Goal: Check status

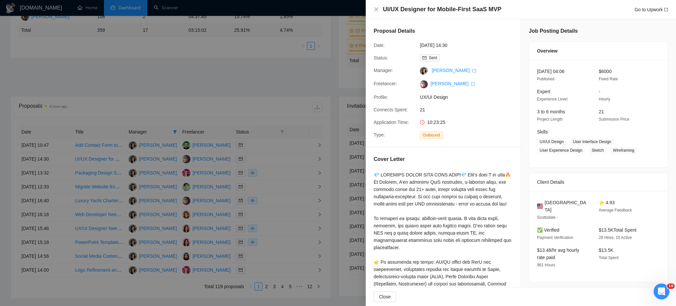
scroll to position [264, 0]
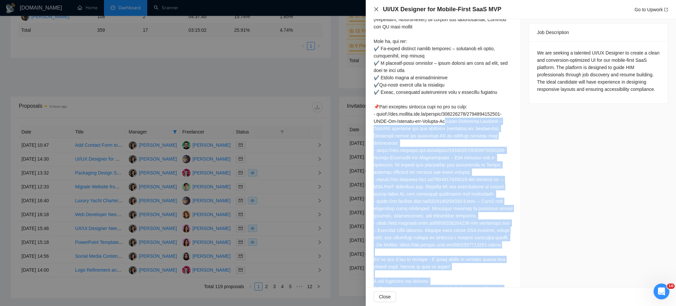
click at [374, 9] on icon "close" at bounding box center [376, 9] width 5 height 5
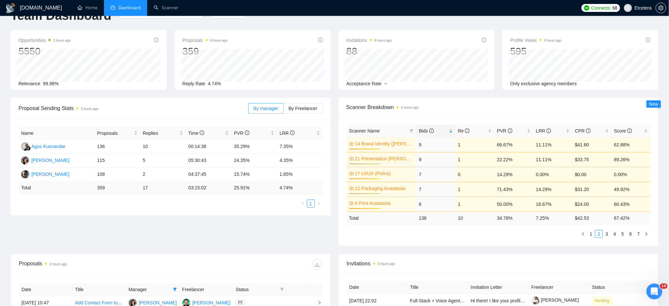
scroll to position [0, 0]
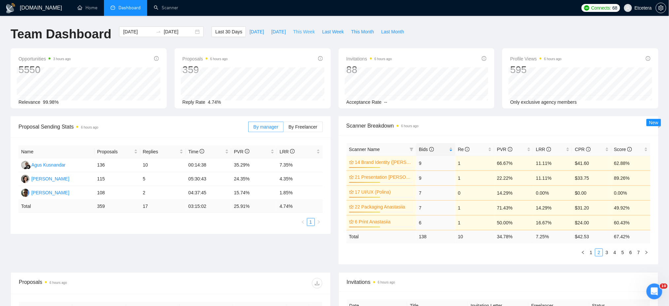
click at [293, 31] on span "This Week" at bounding box center [304, 31] width 22 height 7
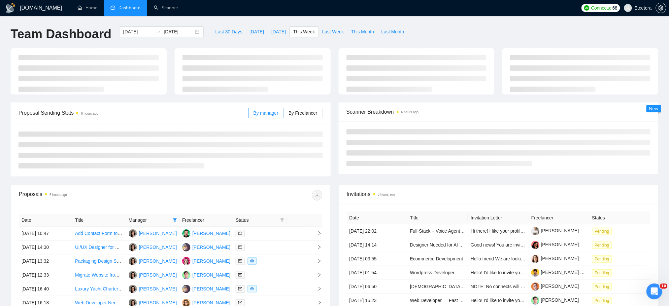
type input "[DATE]"
